Goal: Find specific page/section: Find specific page/section

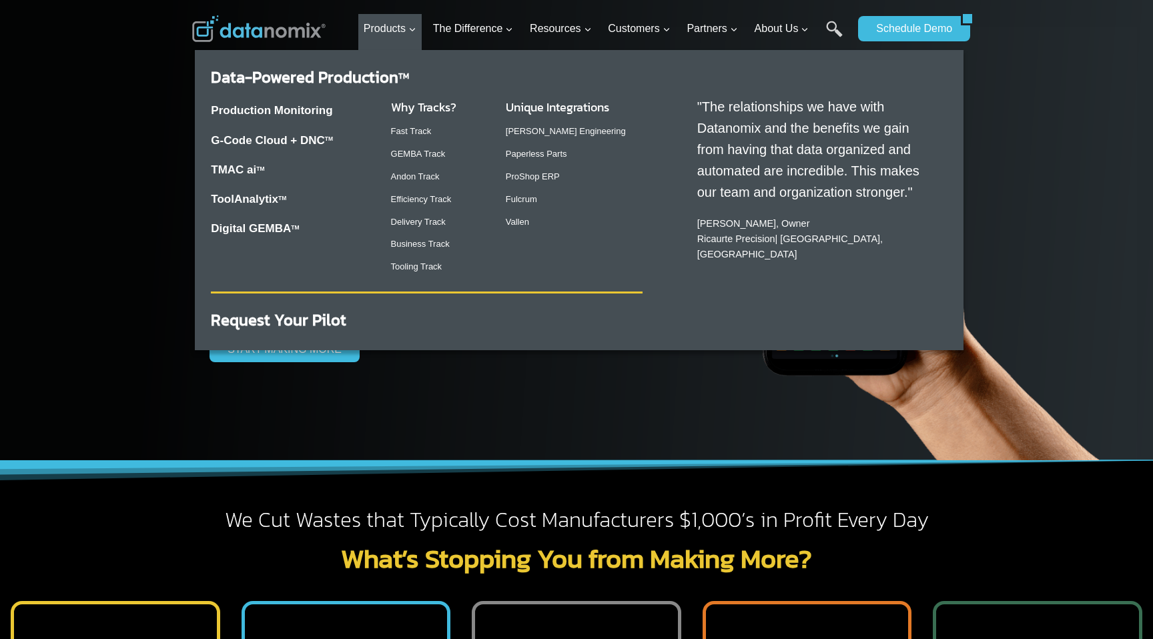
click at [408, 137] on p "Fast Track" at bounding box center [437, 132] width 93 height 14
click at [407, 131] on link "Fast Track" at bounding box center [411, 131] width 41 height 10
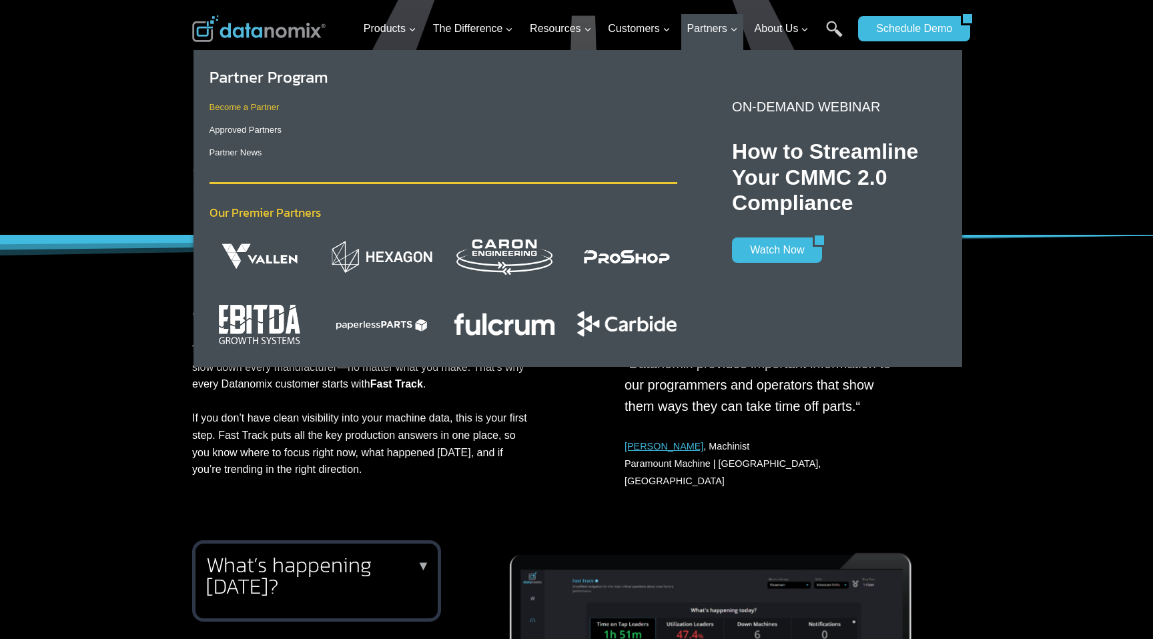
click at [238, 110] on link "Become a Partner" at bounding box center [245, 107] width 70 height 10
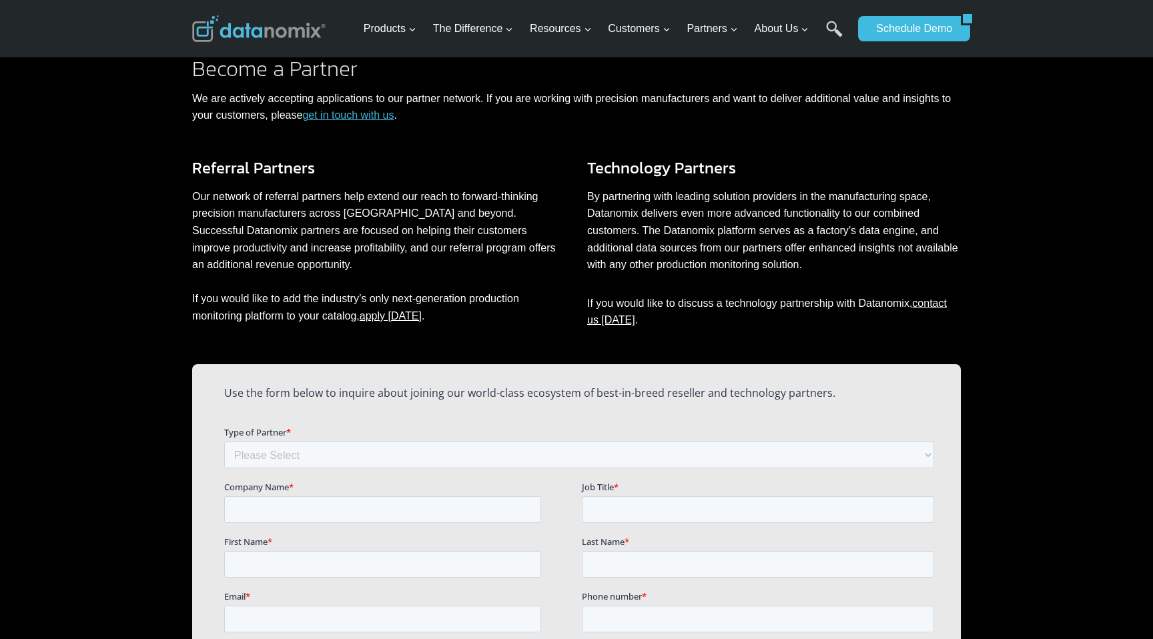
click at [942, 303] on link "contact us [DATE]" at bounding box center [767, 312] width 360 height 29
click at [619, 323] on link "contact us [DATE]" at bounding box center [767, 312] width 360 height 29
